Goal: Information Seeking & Learning: Learn about a topic

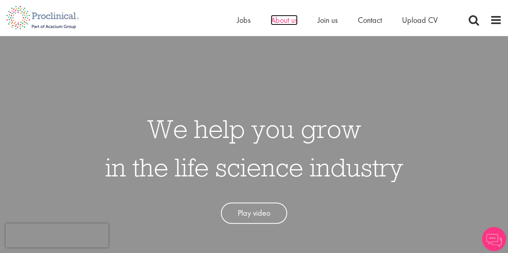
click at [280, 22] on span "About us" at bounding box center [284, 20] width 27 height 10
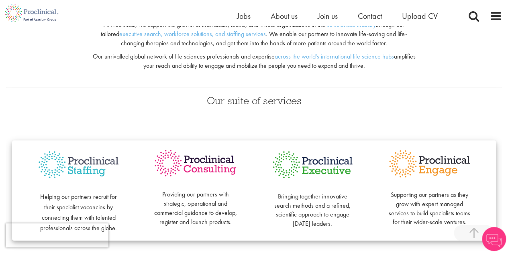
scroll to position [232, 0]
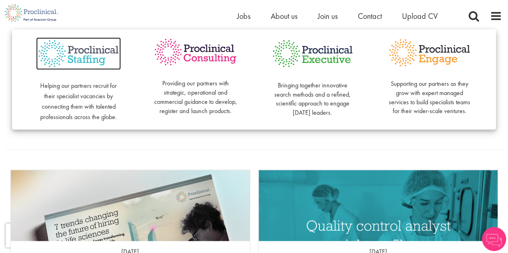
click at [96, 54] on img at bounding box center [78, 53] width 85 height 33
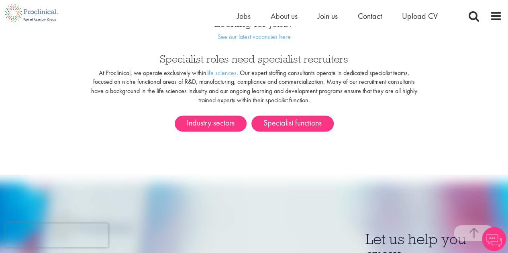
scroll to position [475, 0]
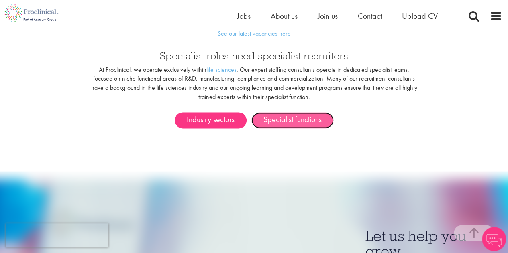
click at [283, 112] on link "Specialist functions" at bounding box center [292, 120] width 82 height 16
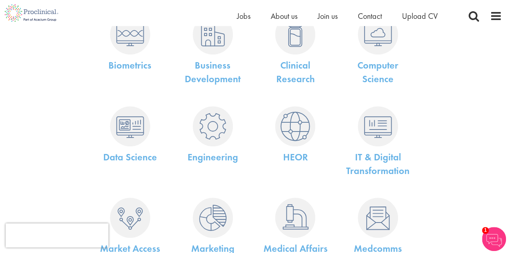
scroll to position [171, 0]
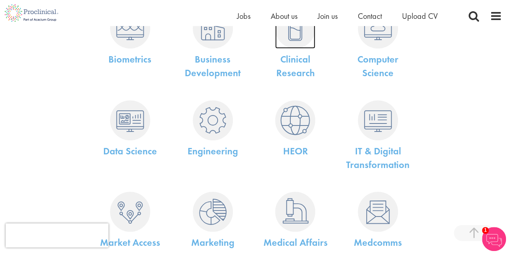
click at [289, 47] on img at bounding box center [295, 28] width 40 height 40
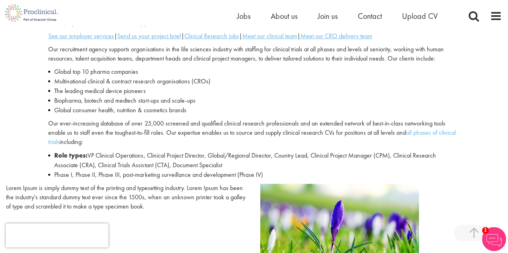
scroll to position [317, 0]
